Goal: Check status: Check status

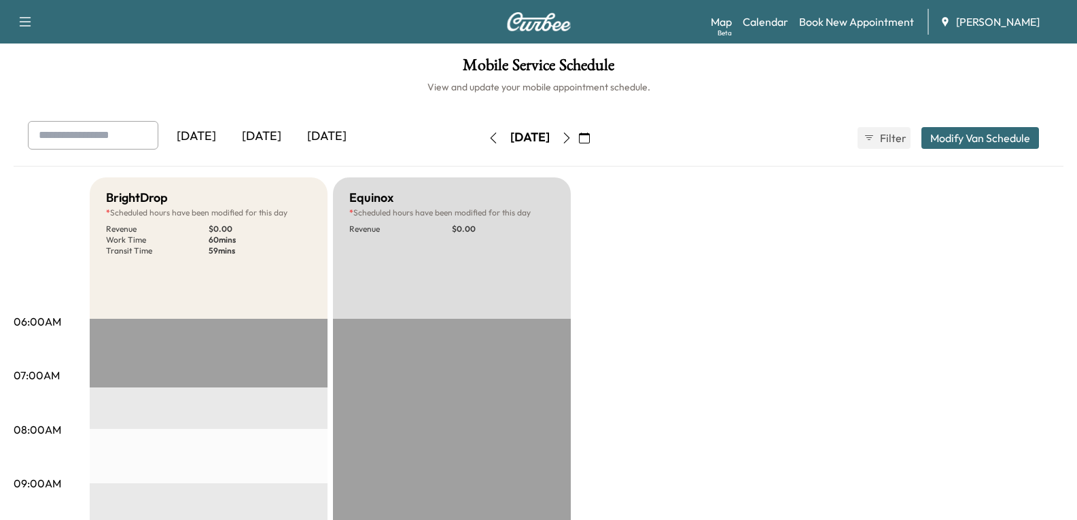
click at [277, 131] on div "[DATE]" at bounding box center [261, 136] width 65 height 31
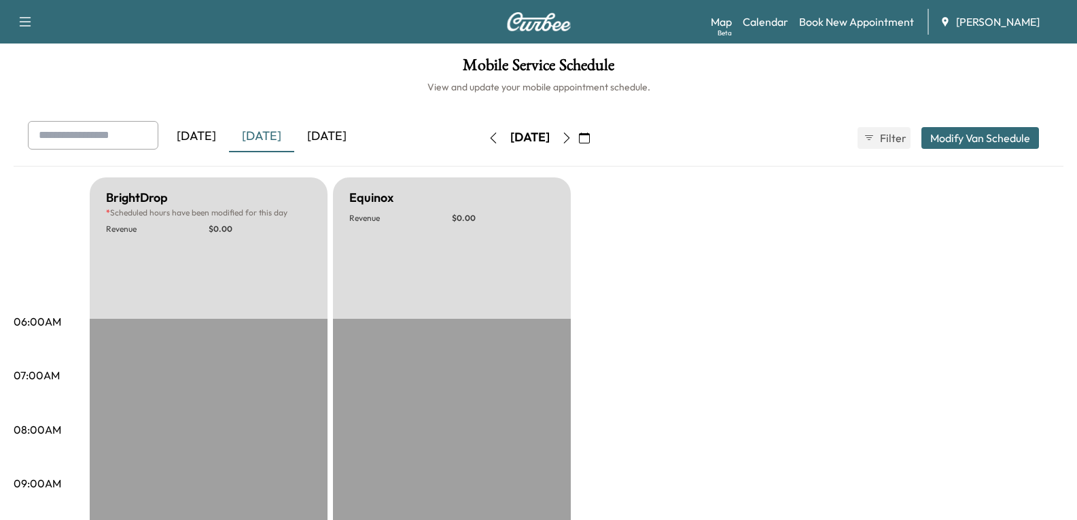
click at [572, 136] on icon "button" at bounding box center [566, 138] width 11 height 11
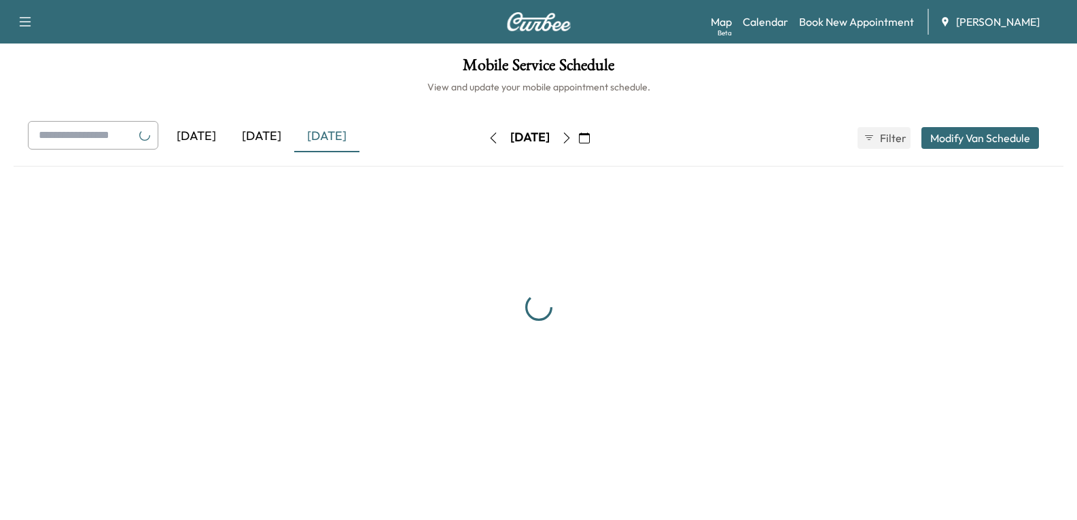
click at [578, 136] on button "button" at bounding box center [566, 138] width 23 height 22
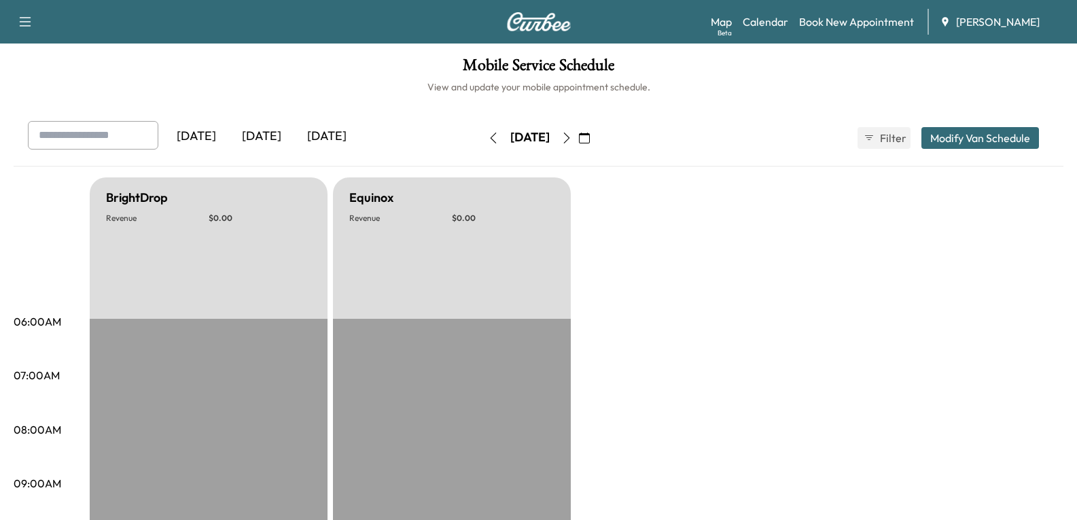
click at [572, 136] on icon "button" at bounding box center [566, 138] width 11 height 11
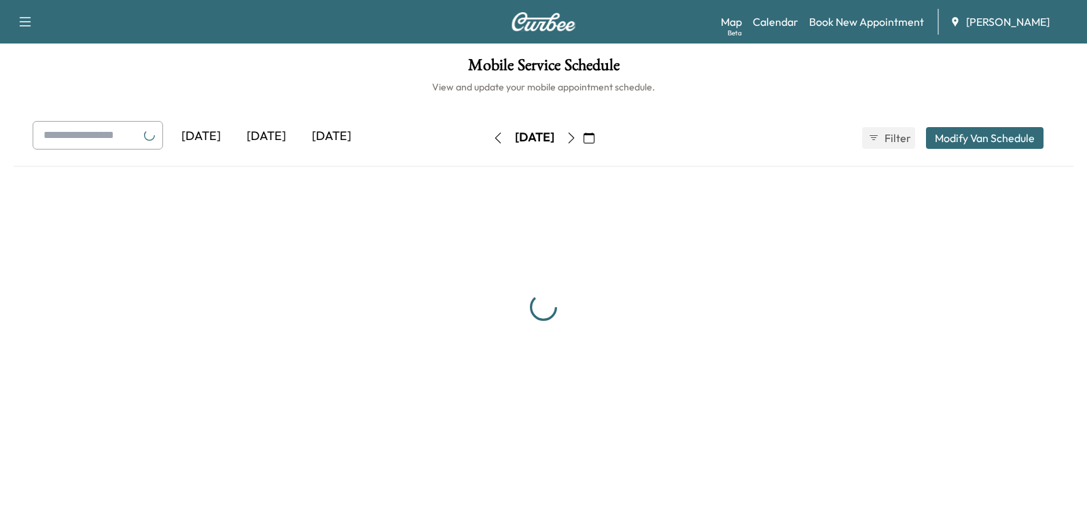
click at [583, 136] on button "button" at bounding box center [571, 138] width 23 height 22
click at [583, 136] on div "[DATE]" at bounding box center [535, 138] width 96 height 22
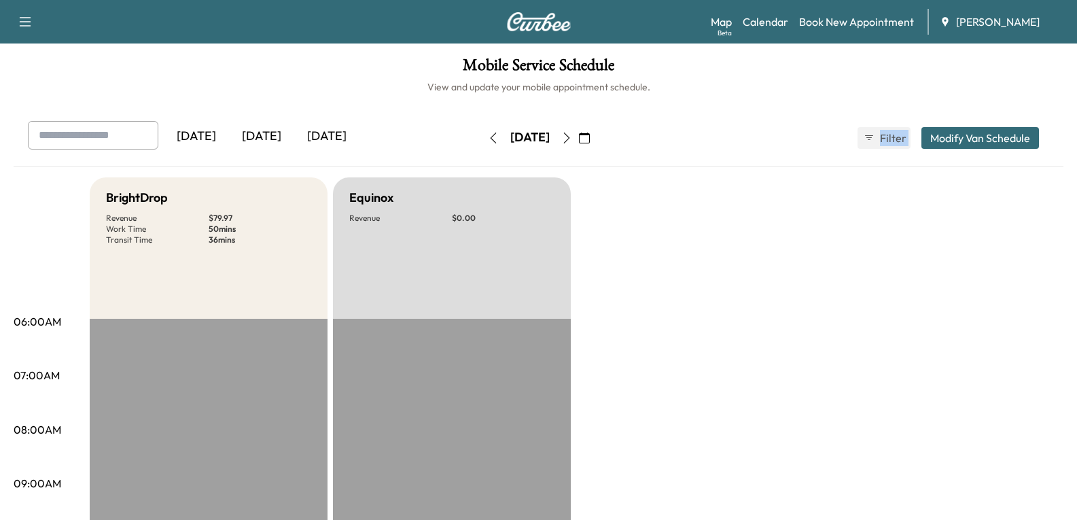
click at [578, 136] on button "button" at bounding box center [566, 138] width 23 height 22
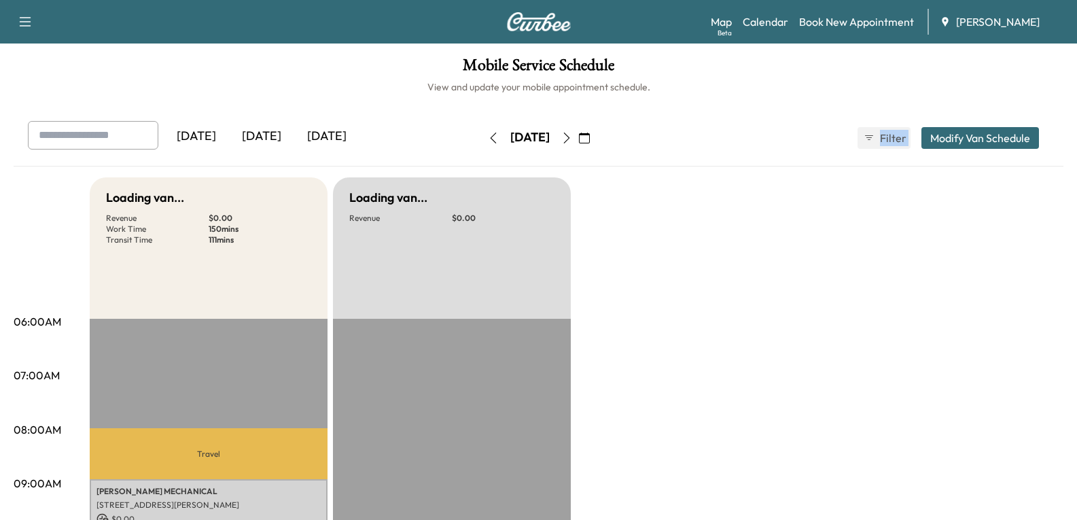
click at [572, 136] on icon "button" at bounding box center [566, 138] width 11 height 11
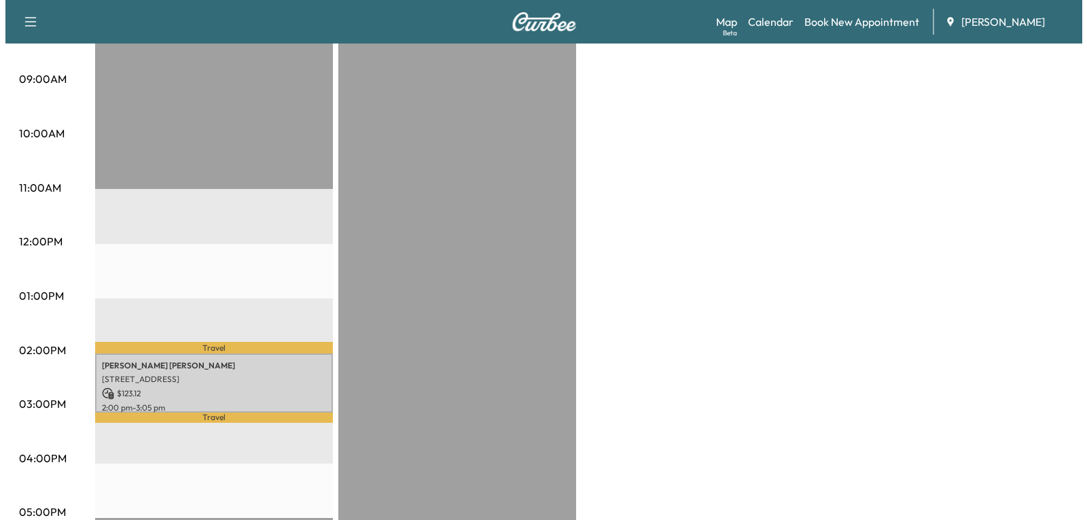
scroll to position [408, 0]
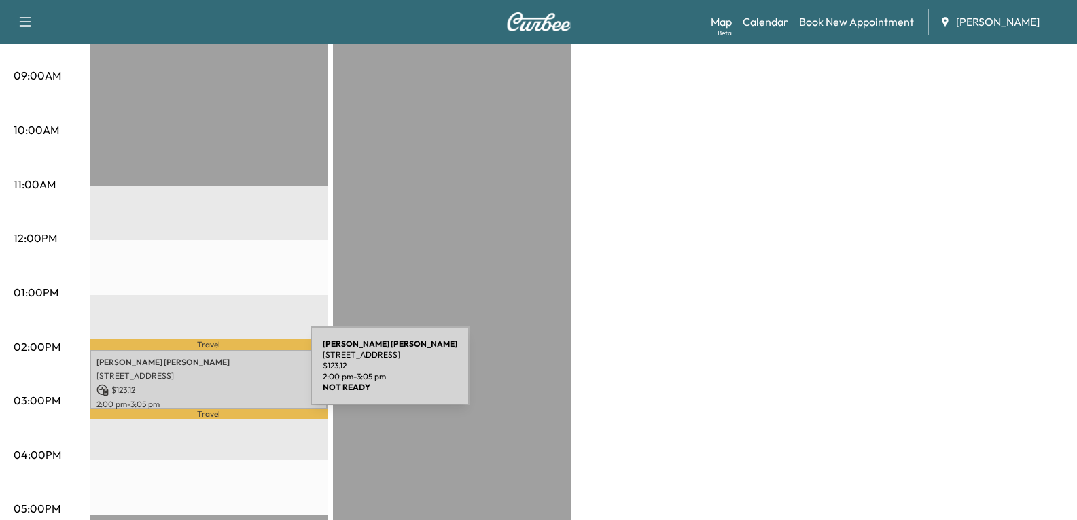
drag, startPoint x: 99, startPoint y: 368, endPoint x: 209, endPoint y: 374, distance: 109.6
click at [209, 374] on p "[STREET_ADDRESS]" at bounding box center [208, 375] width 224 height 11
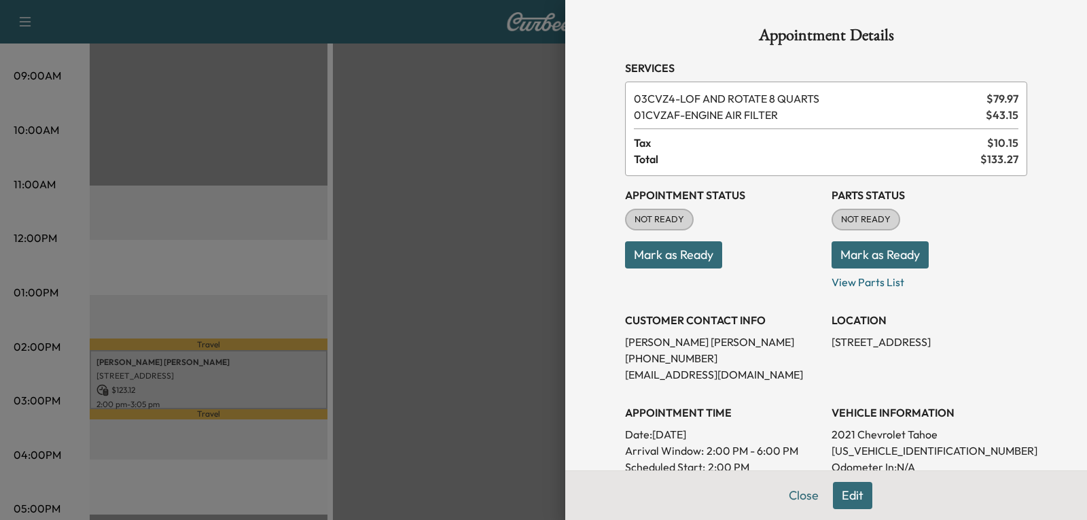
drag, startPoint x: 179, startPoint y: 366, endPoint x: 442, endPoint y: 243, distance: 289.7
click at [442, 243] on div at bounding box center [543, 260] width 1087 height 520
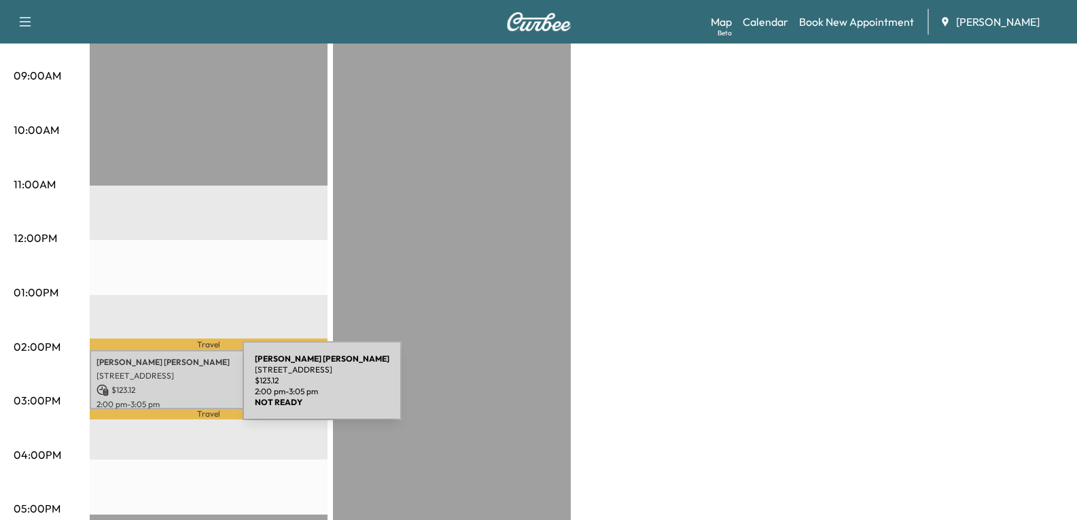
click at [141, 389] on p "$ 123.12" at bounding box center [208, 390] width 224 height 12
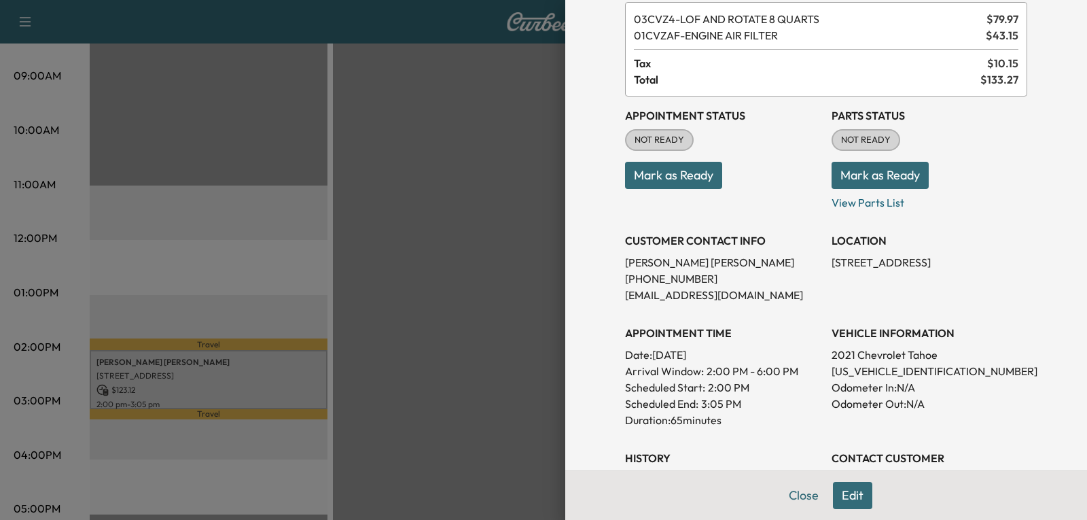
scroll to position [136, 0]
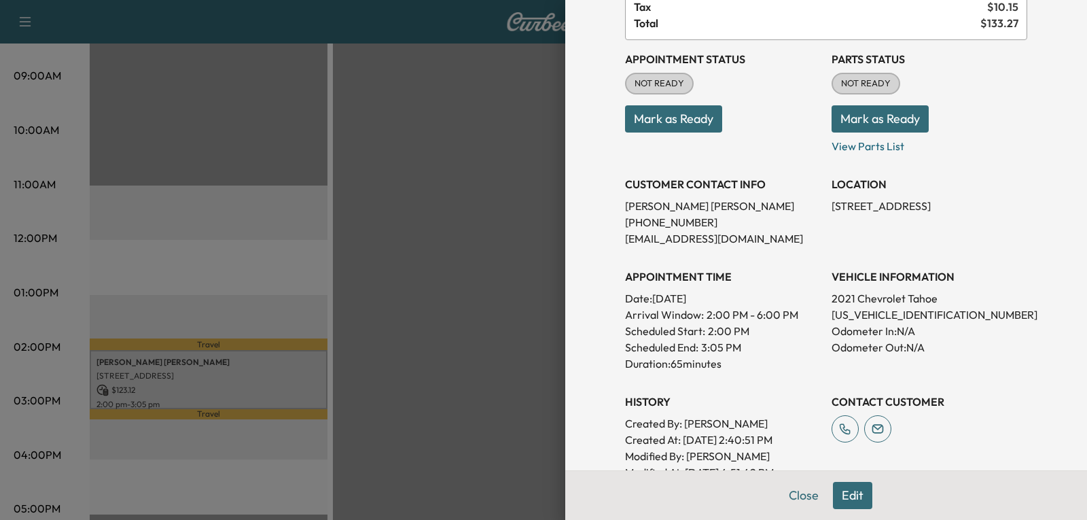
drag, startPoint x: 820, startPoint y: 205, endPoint x: 918, endPoint y: 205, distance: 97.8
click at [969, 200] on div "Appointment Status NOT READY Mark as Ready Parts Status NOT READY Mark as Ready…" at bounding box center [826, 260] width 402 height 440
copy p "[STREET_ADDRESS]"
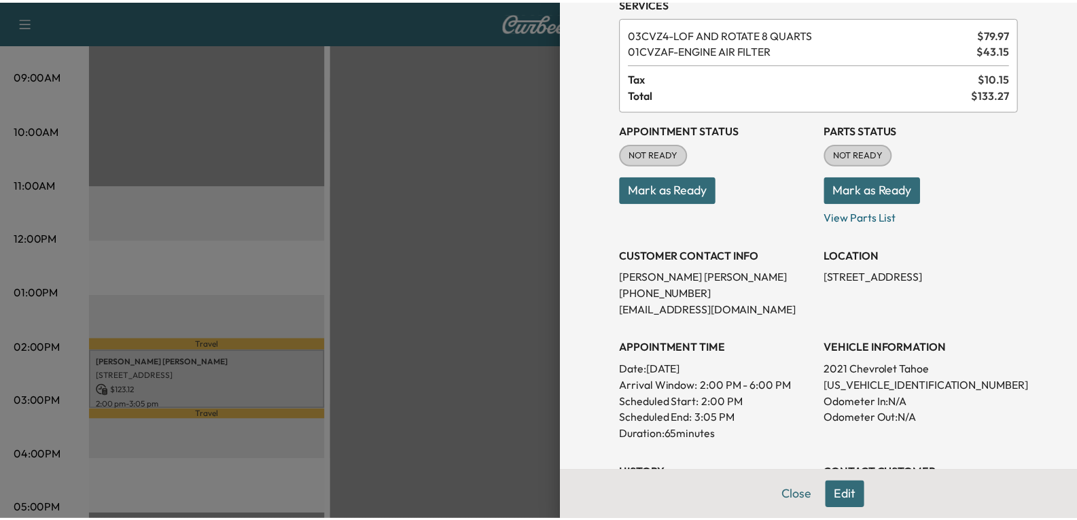
scroll to position [0, 0]
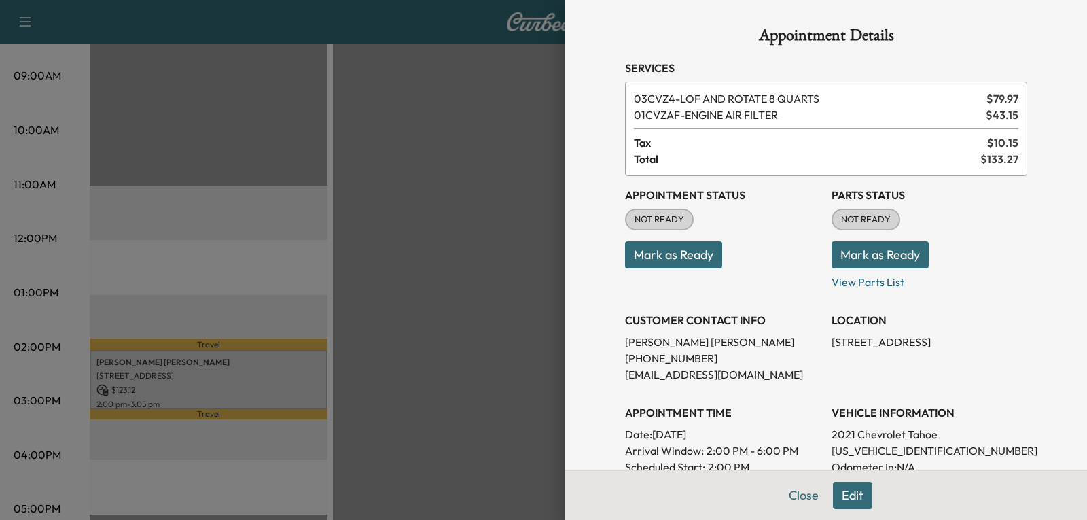
click at [473, 155] on div at bounding box center [543, 260] width 1087 height 520
